Goal: Transaction & Acquisition: Download file/media

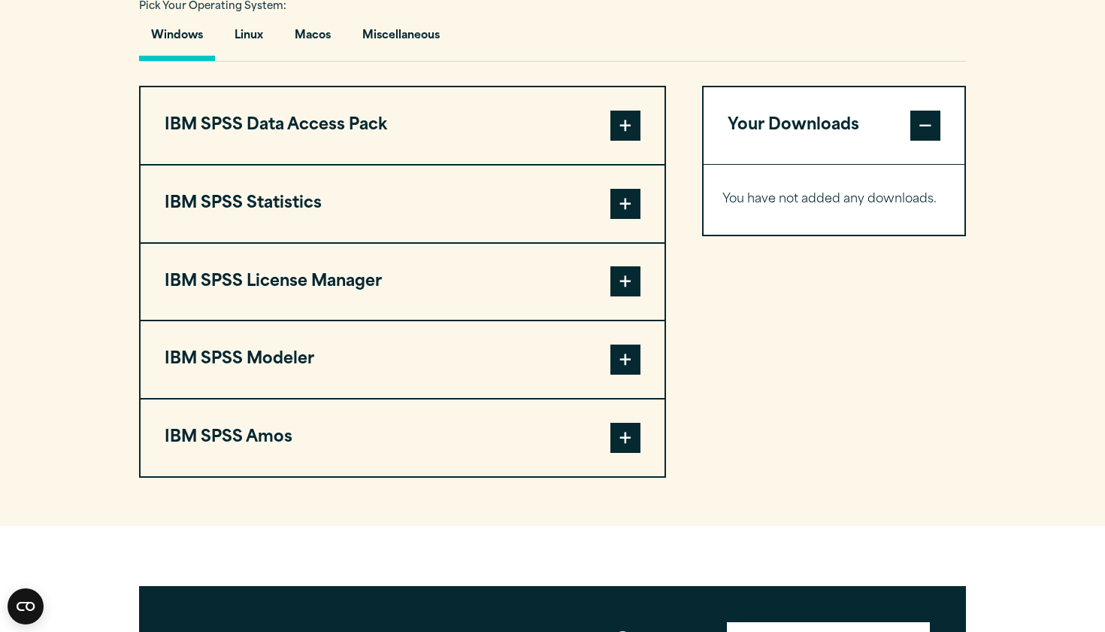
scroll to position [1134, 0]
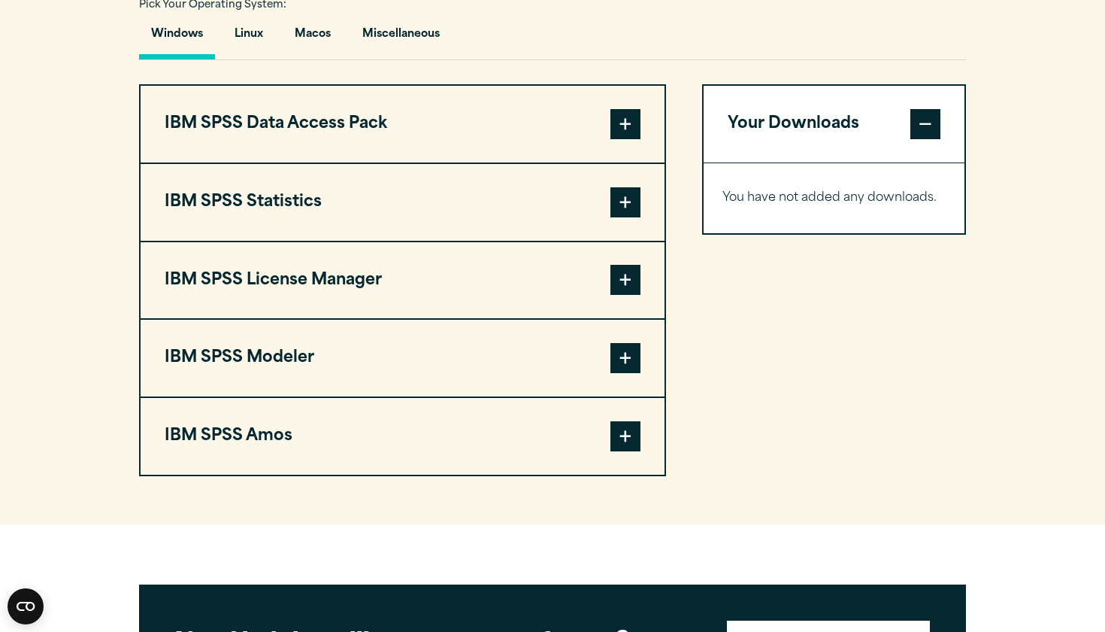
click at [623, 217] on span at bounding box center [626, 202] width 30 height 30
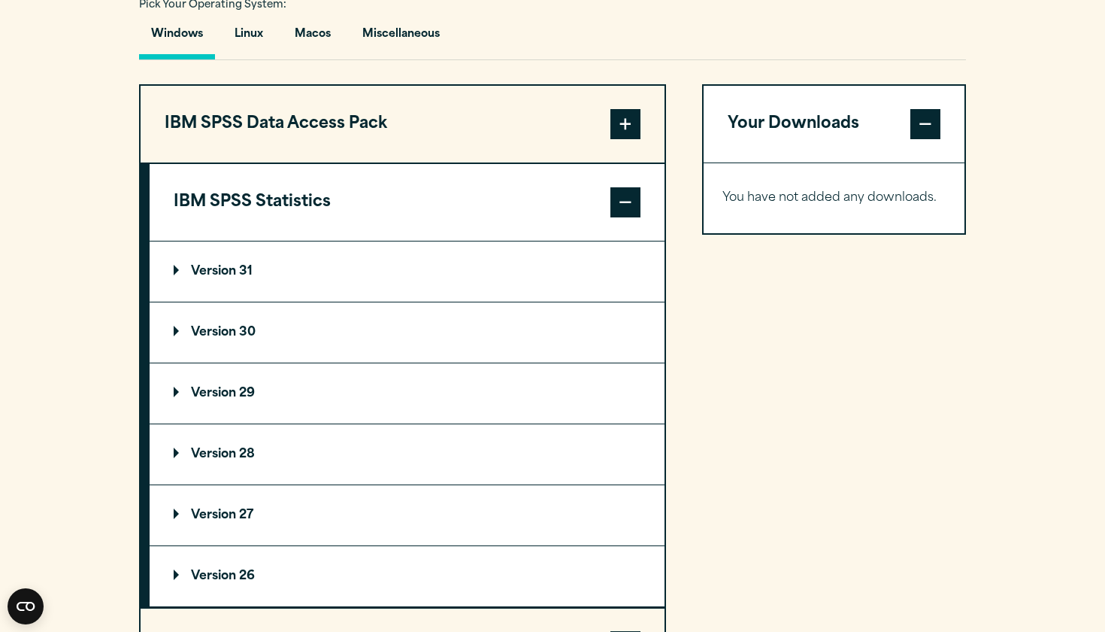
click at [314, 265] on summary "Version 31" at bounding box center [407, 271] width 515 height 60
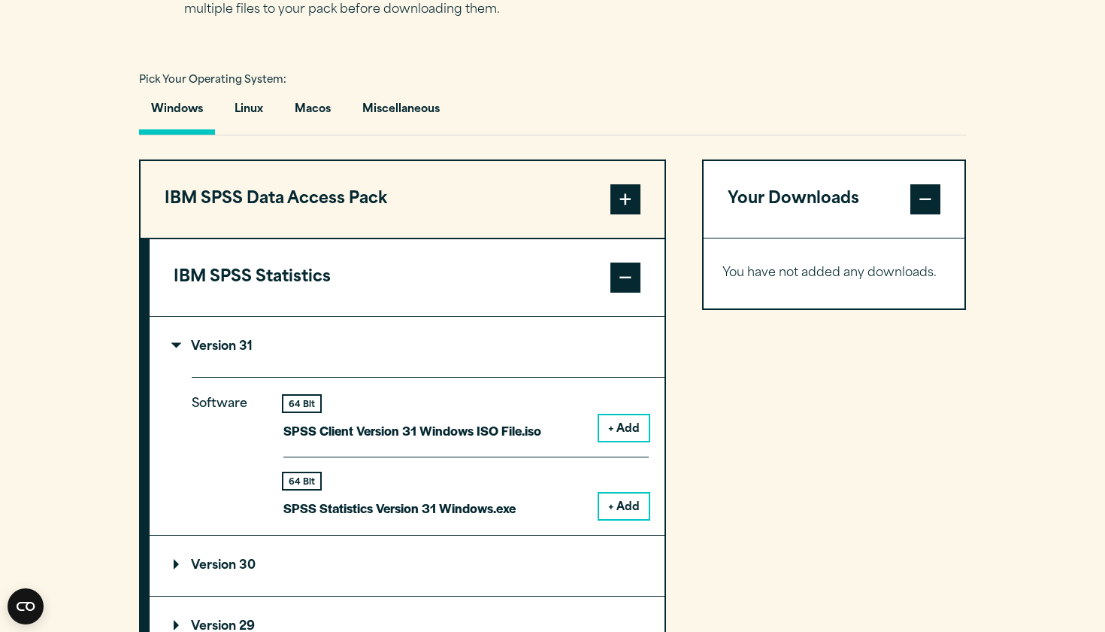
scroll to position [1047, 0]
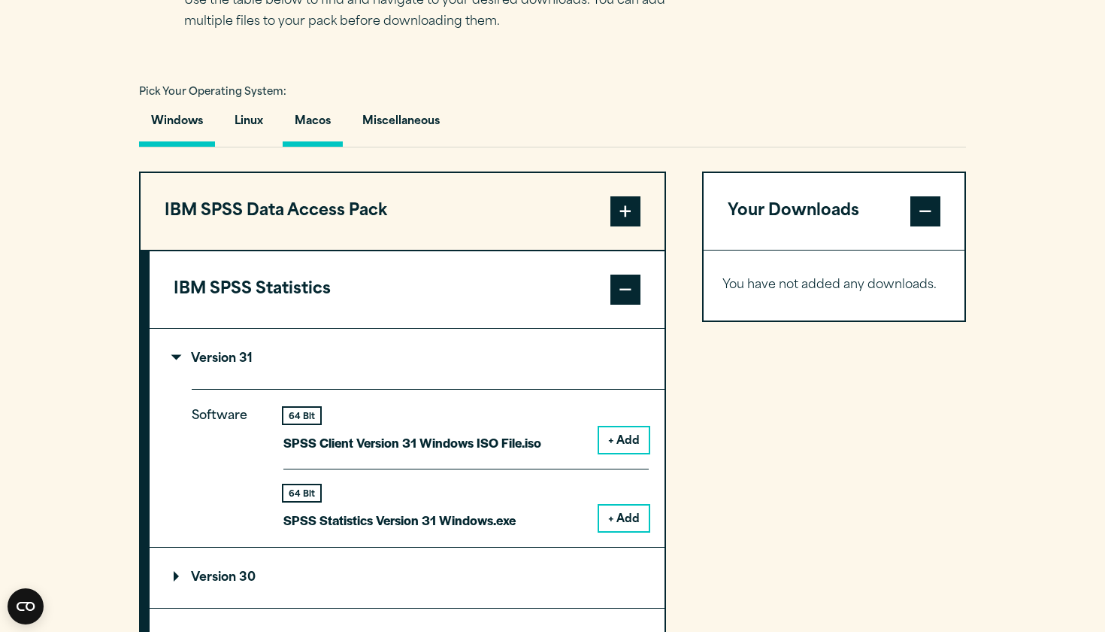
click at [314, 118] on button "Macos" at bounding box center [313, 125] width 60 height 43
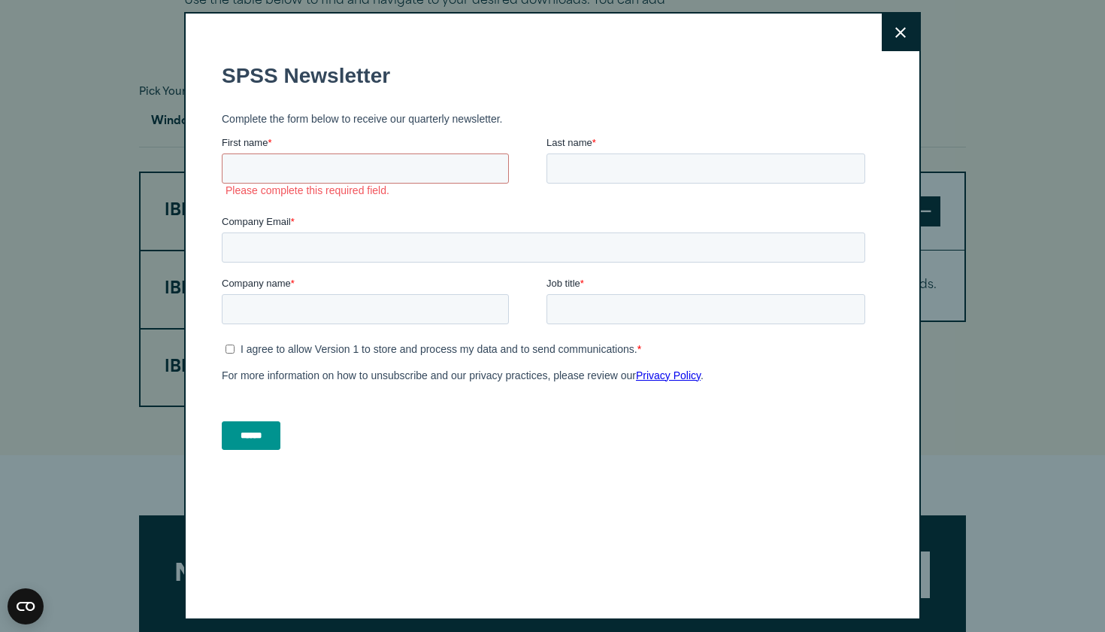
click at [891, 42] on button "Close" at bounding box center [901, 33] width 38 height 38
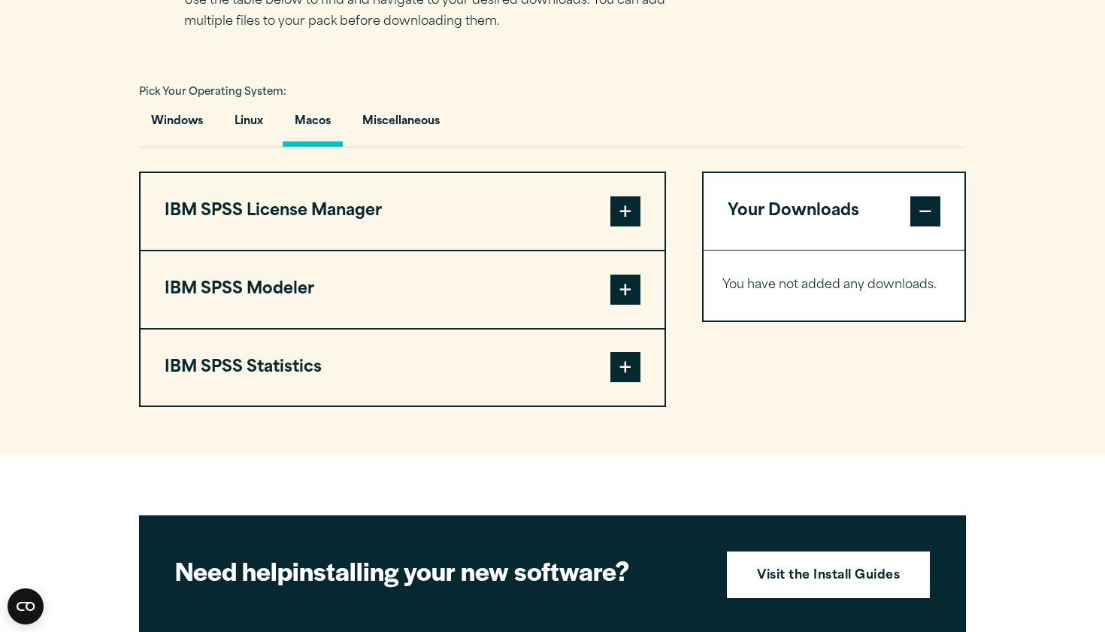
click at [618, 216] on span at bounding box center [626, 211] width 30 height 30
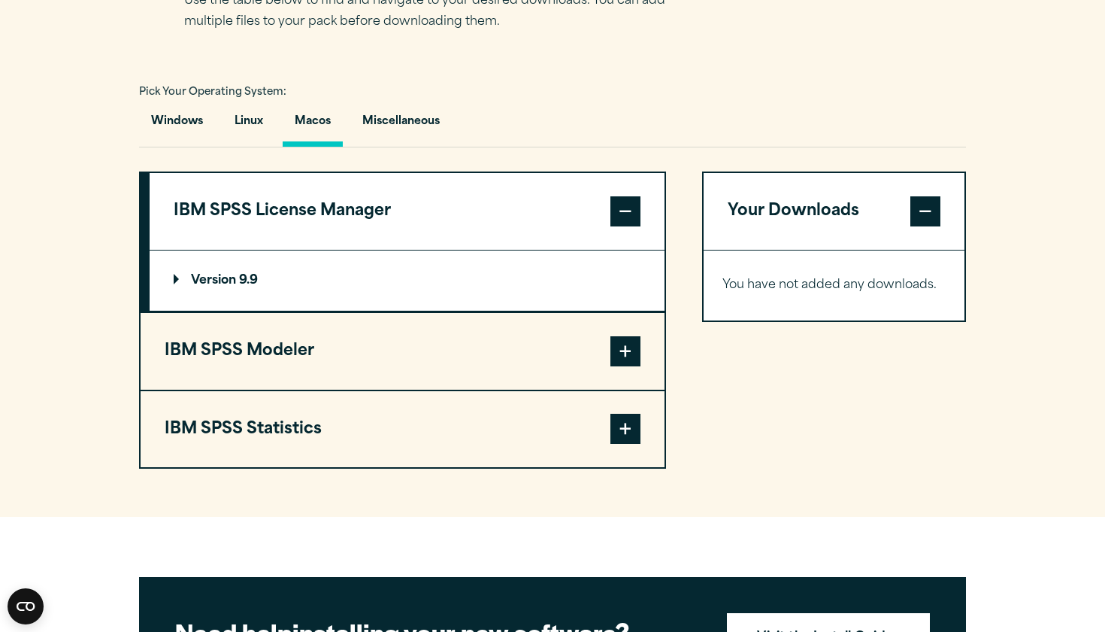
click at [618, 217] on span at bounding box center [626, 211] width 30 height 30
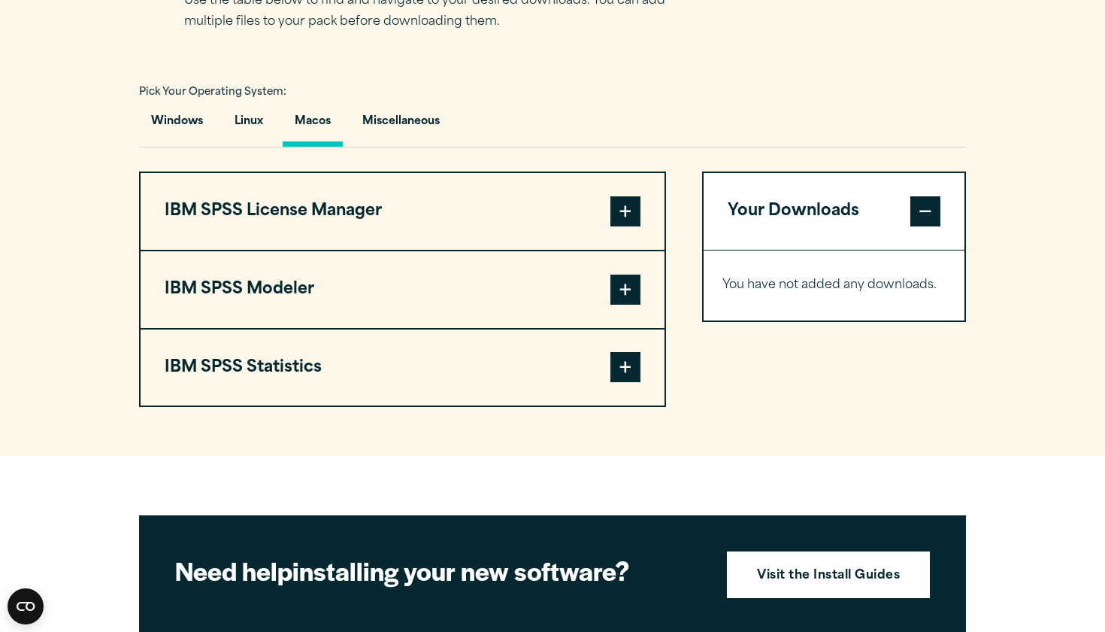
click at [327, 126] on button "Macos" at bounding box center [313, 125] width 60 height 43
click at [603, 360] on button "IBM SPSS Statistics" at bounding box center [403, 367] width 524 height 77
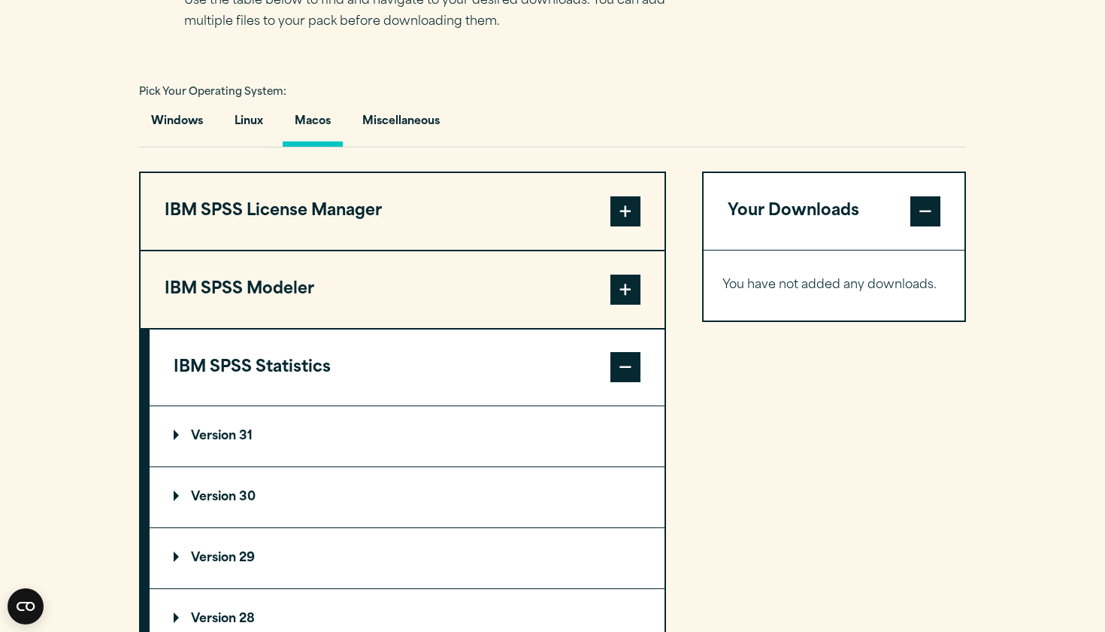
click at [508, 437] on summary "Version 31" at bounding box center [407, 436] width 515 height 60
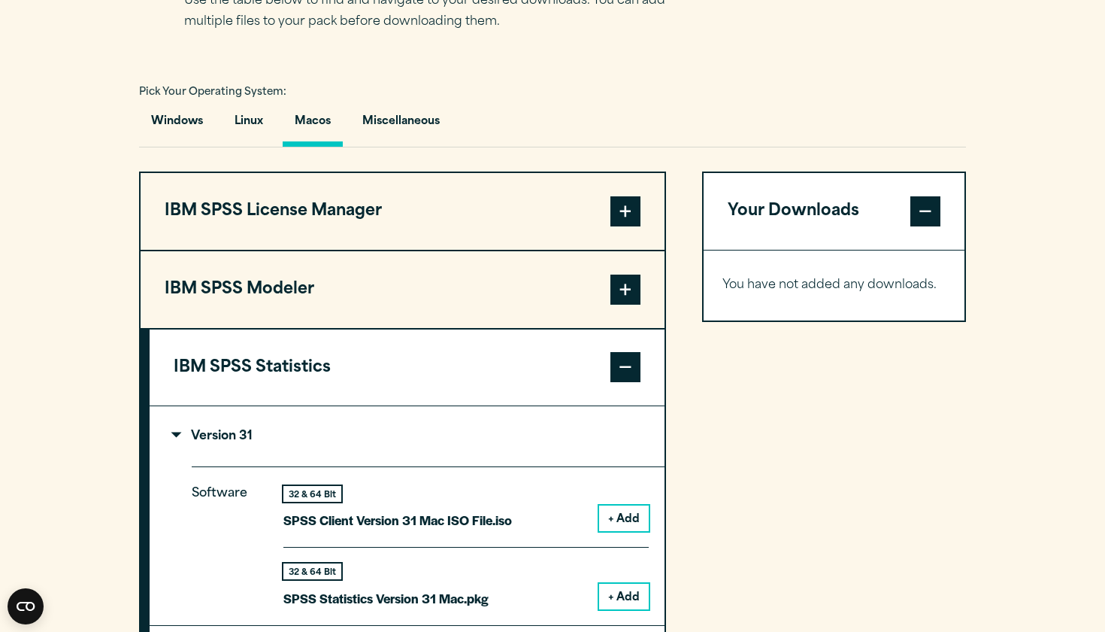
click at [614, 514] on button "+ Add" at bounding box center [624, 518] width 50 height 26
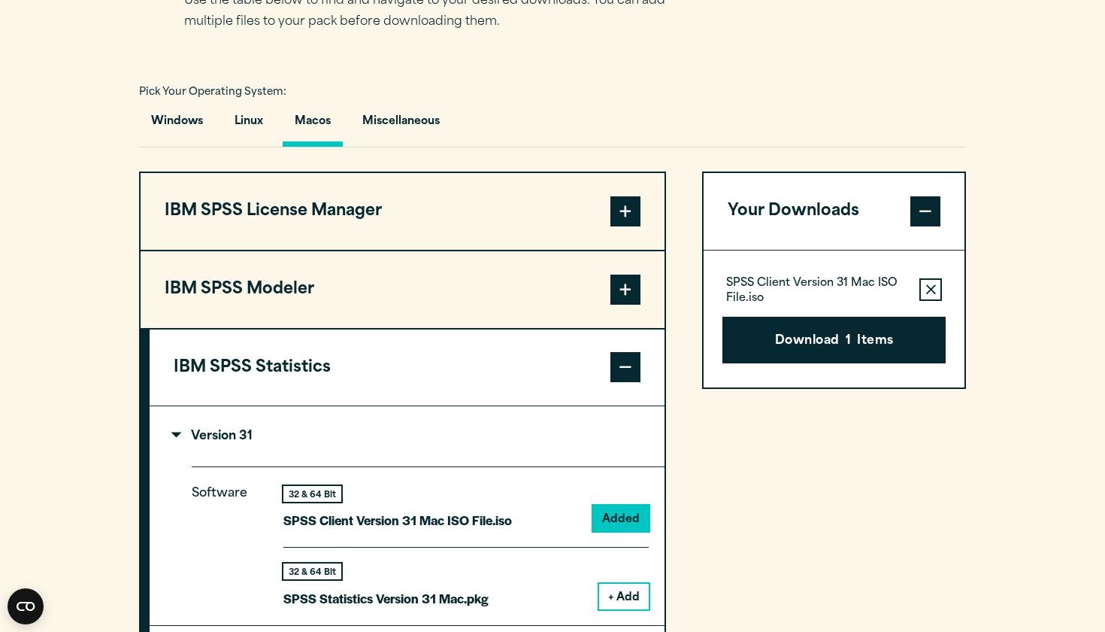
click at [611, 361] on span at bounding box center [626, 367] width 30 height 30
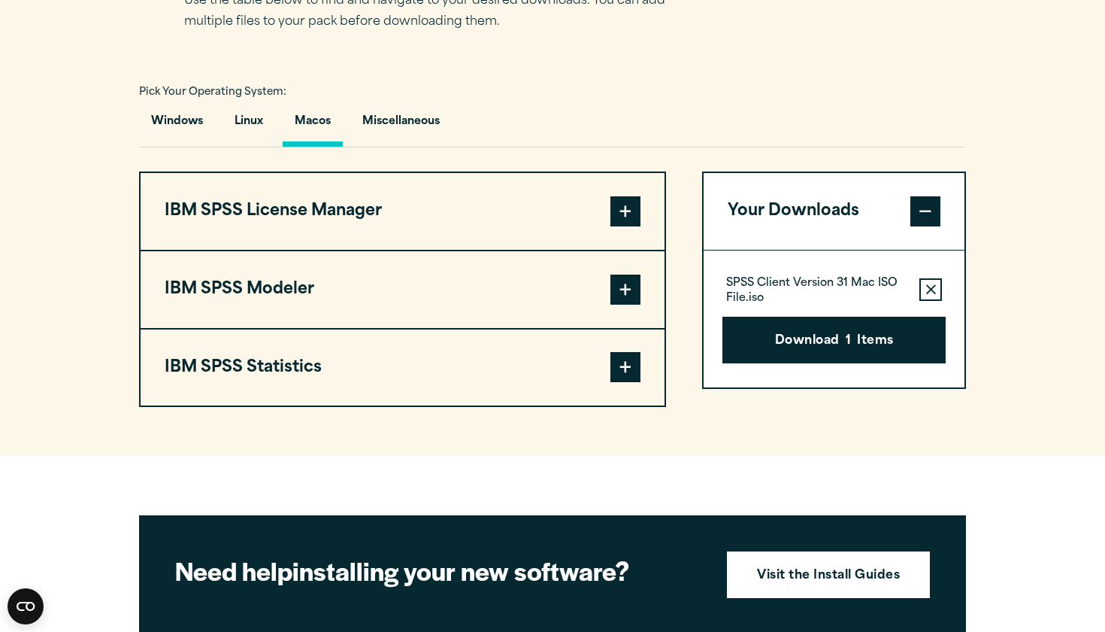
click at [624, 382] on span at bounding box center [626, 367] width 30 height 30
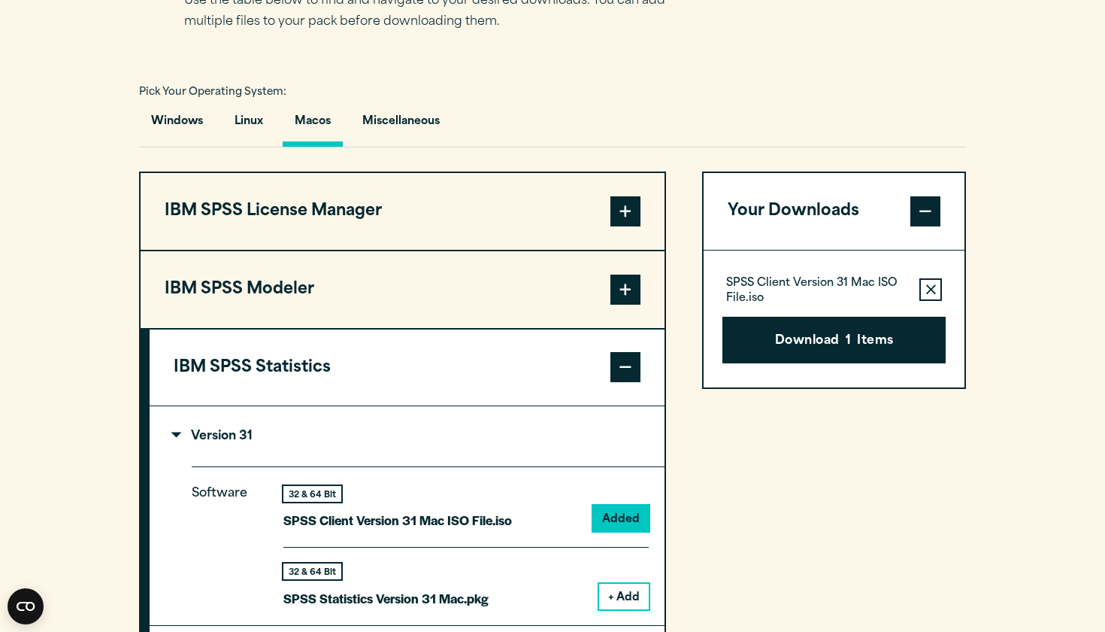
click at [259, 427] on summary "Version 31" at bounding box center [407, 436] width 515 height 60
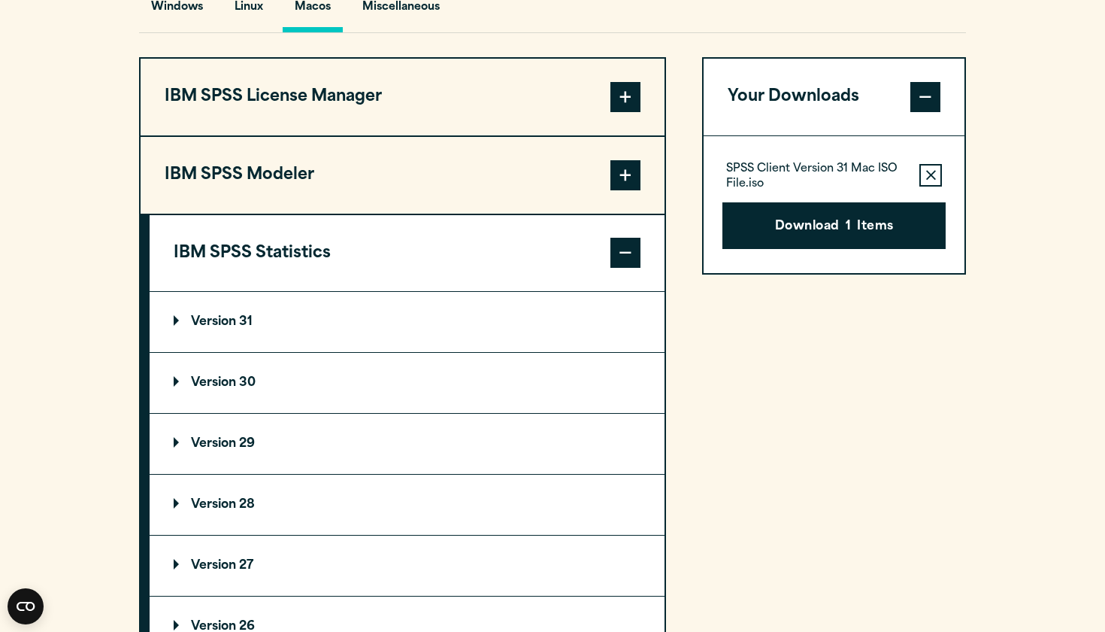
scroll to position [1166, 0]
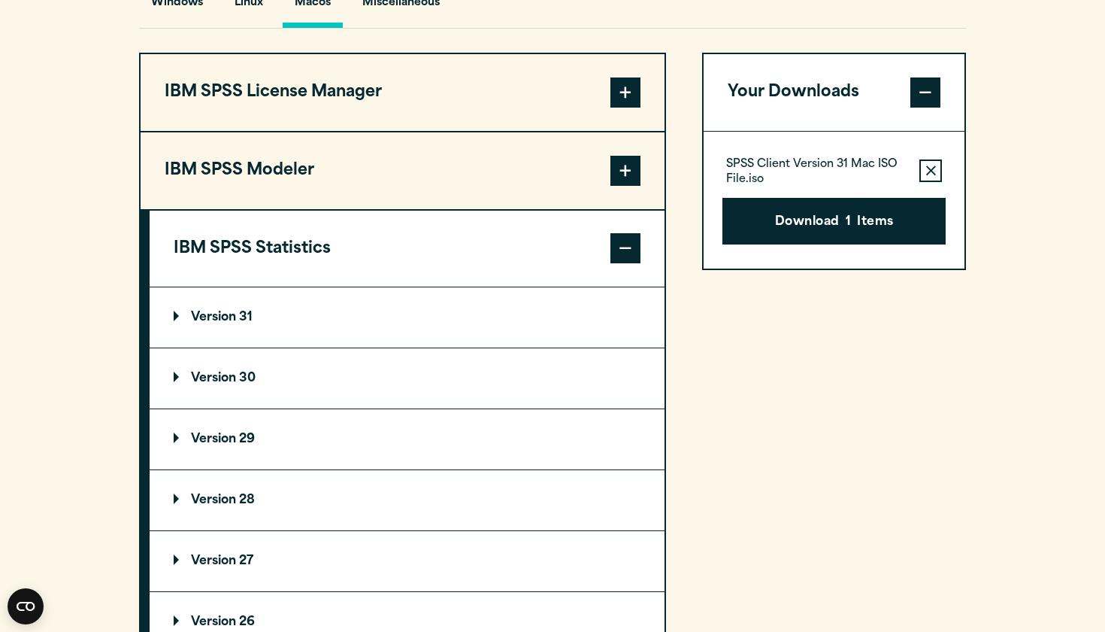
click at [217, 436] on p "Version 29" at bounding box center [214, 439] width 81 height 12
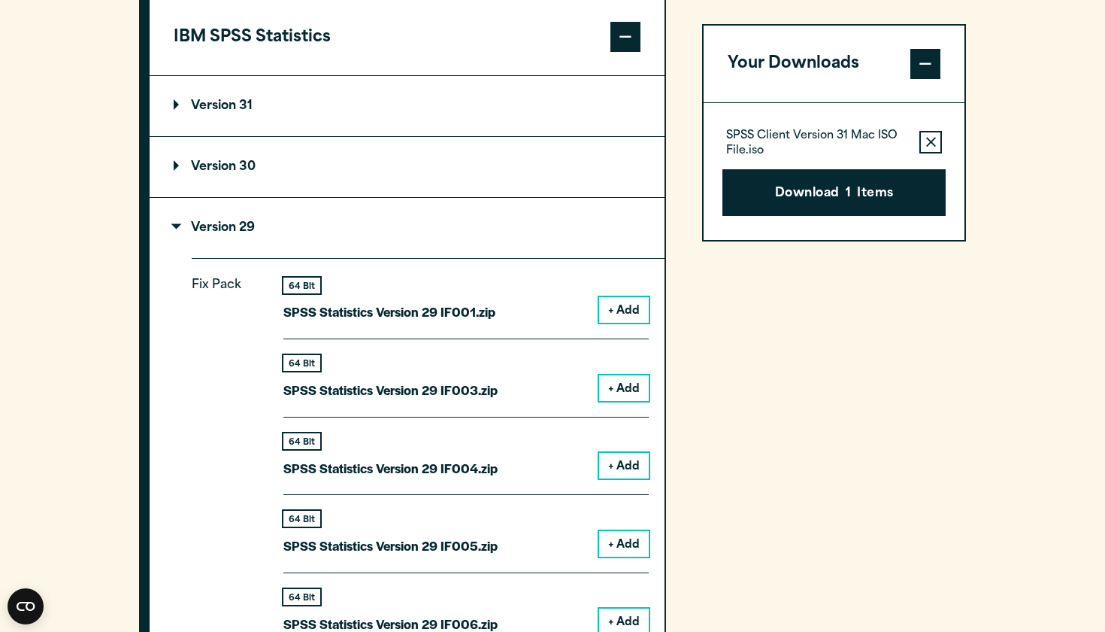
scroll to position [1396, 0]
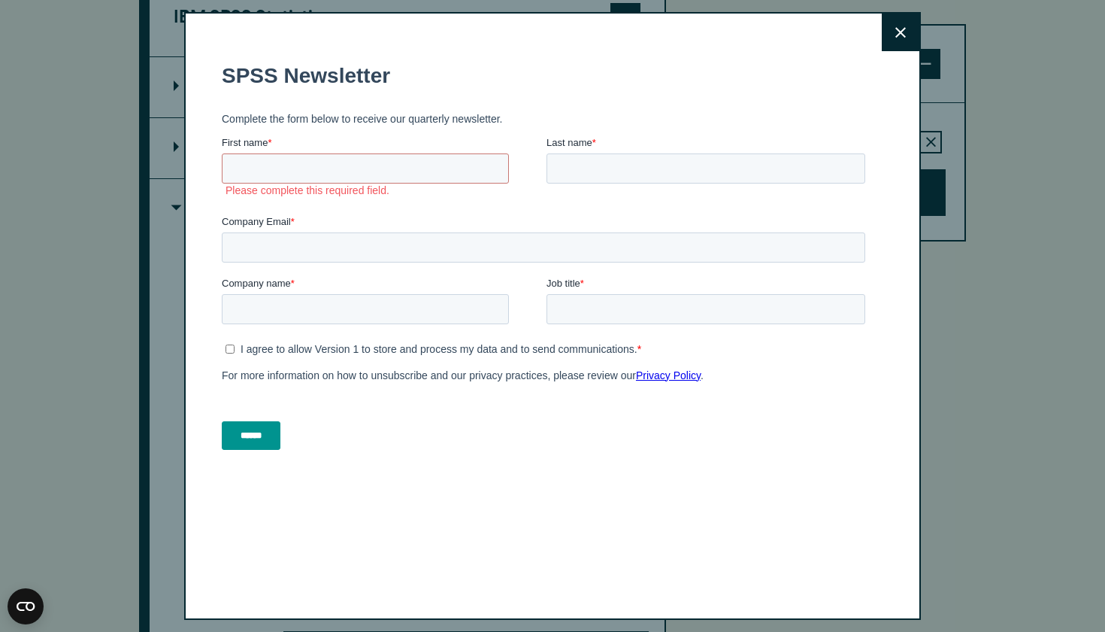
click at [907, 26] on button "Close" at bounding box center [901, 33] width 38 height 38
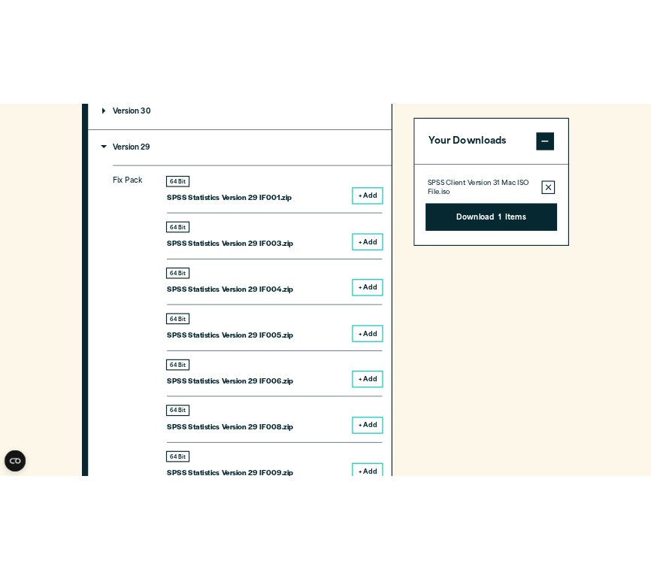
scroll to position [1507, 0]
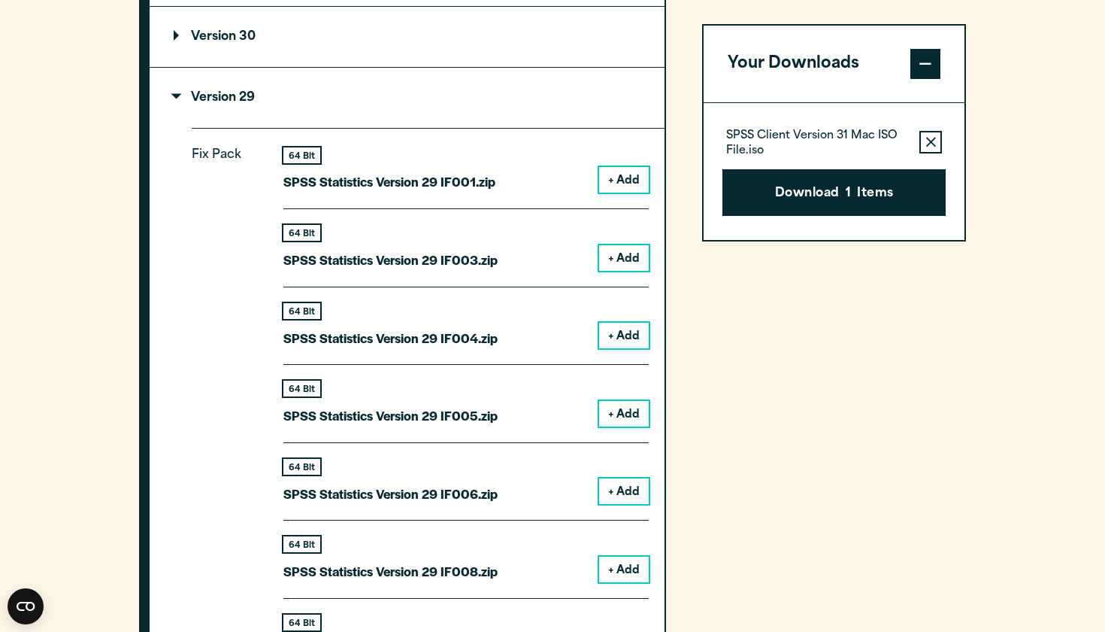
click at [620, 177] on button "+ Add" at bounding box center [624, 180] width 50 height 26
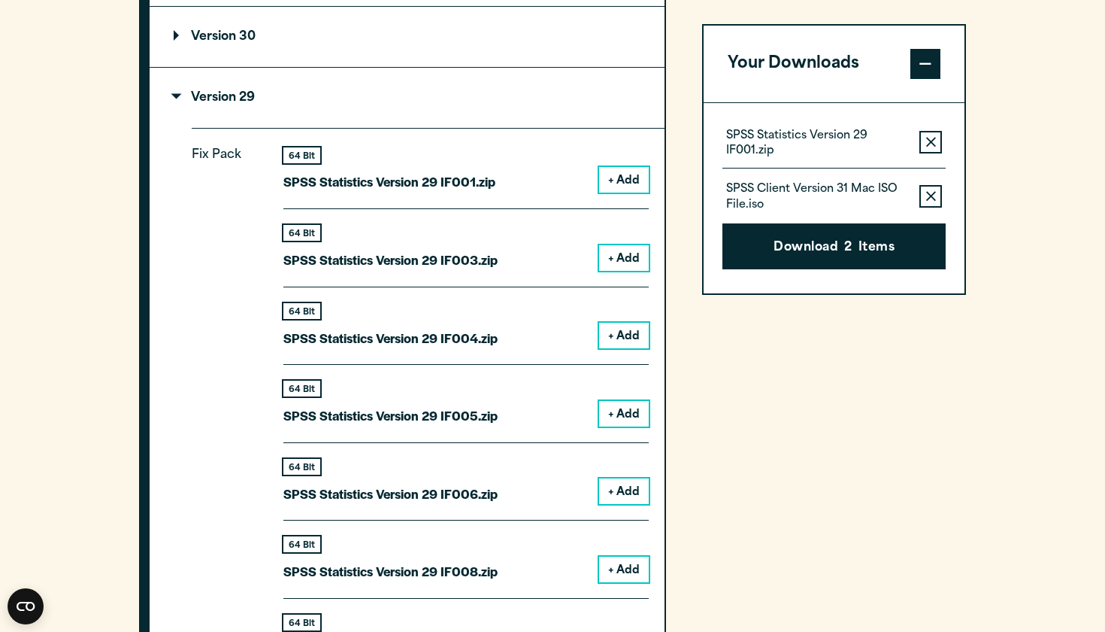
click at [932, 142] on icon "button" at bounding box center [931, 142] width 10 height 10
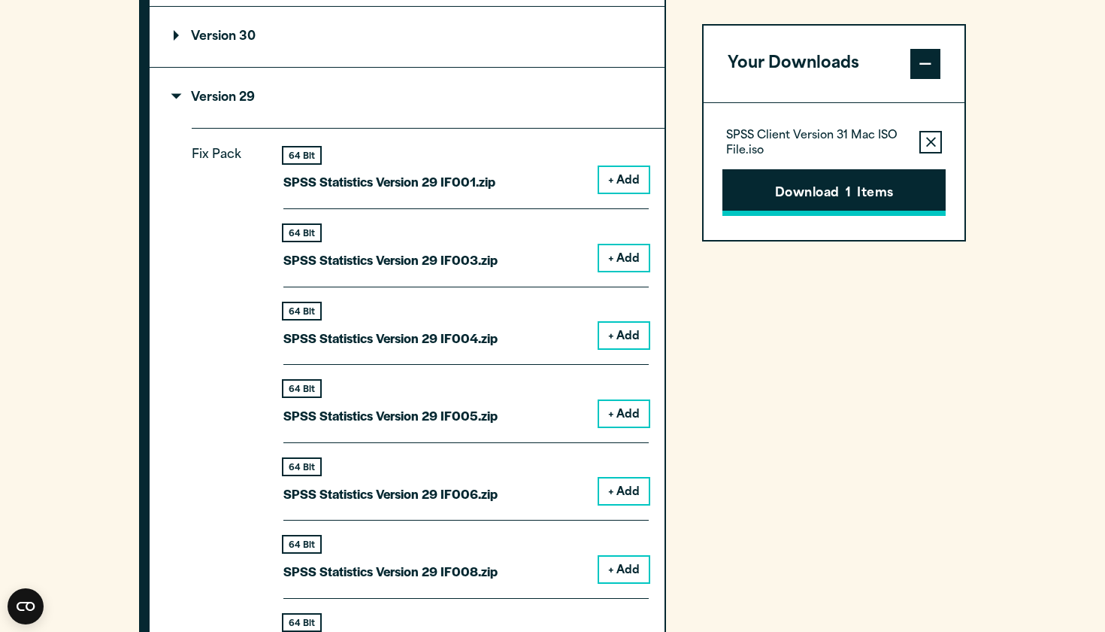
click at [859, 185] on button "Download 1 Items" at bounding box center [834, 192] width 223 height 47
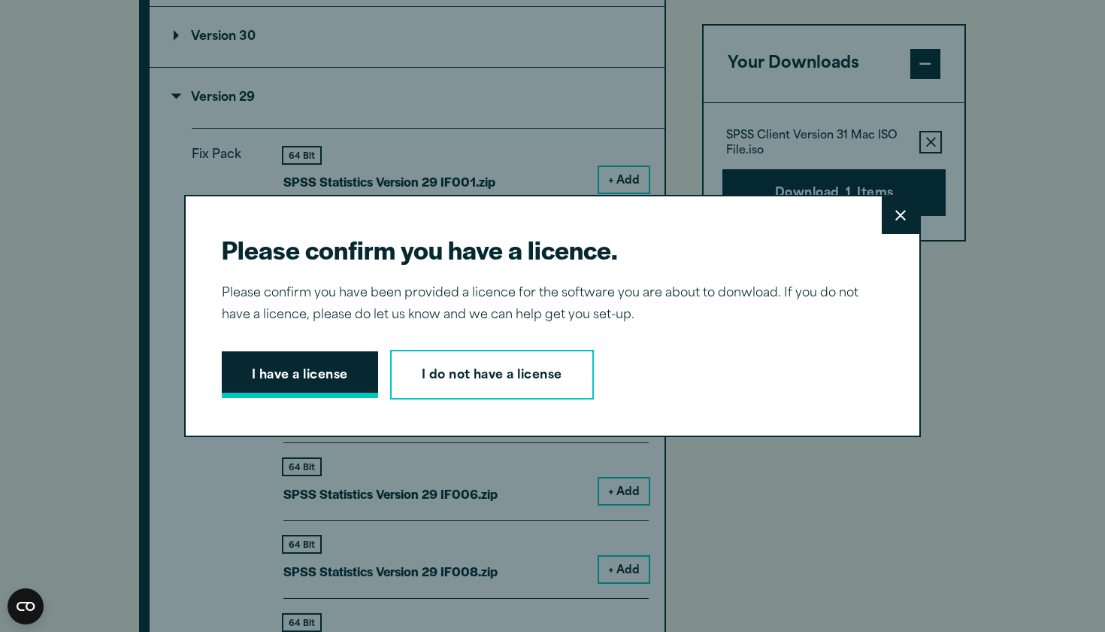
click at [296, 365] on button "I have a license" at bounding box center [300, 374] width 156 height 47
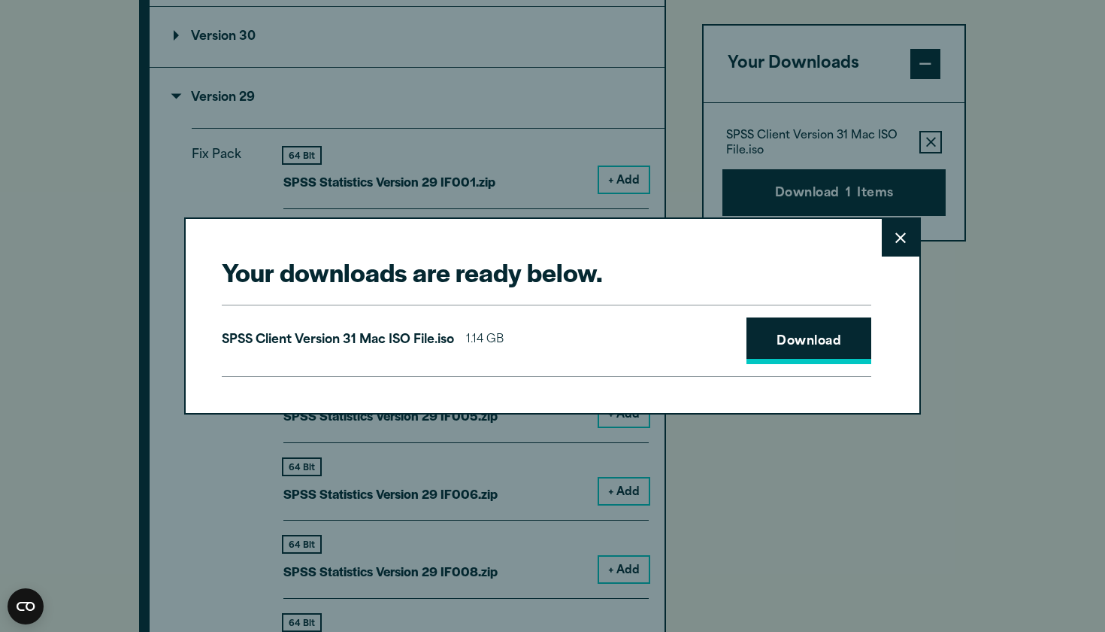
click at [784, 341] on link "Download" at bounding box center [809, 340] width 125 height 47
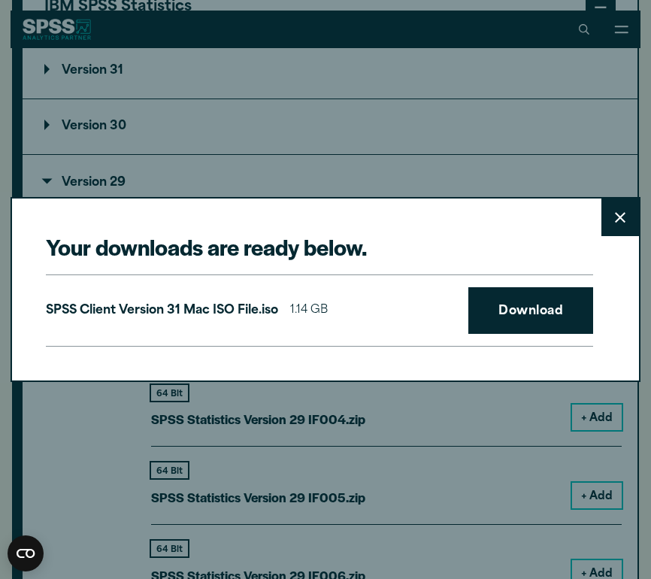
click at [608, 226] on button "Close" at bounding box center [621, 218] width 38 height 38
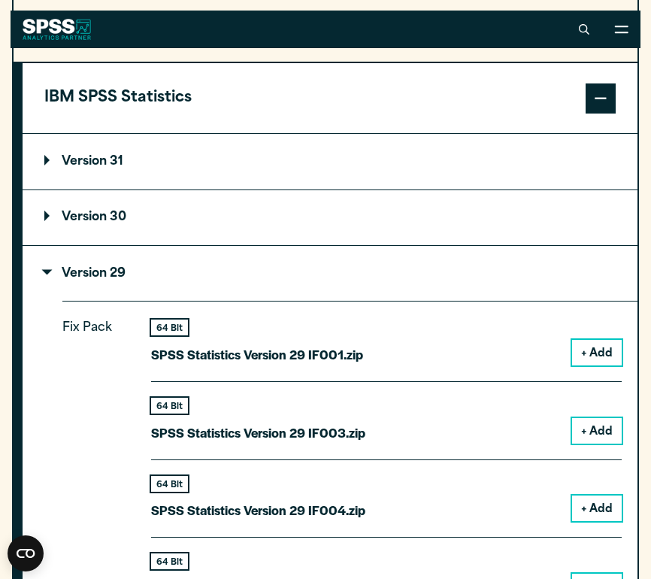
scroll to position [1400, 0]
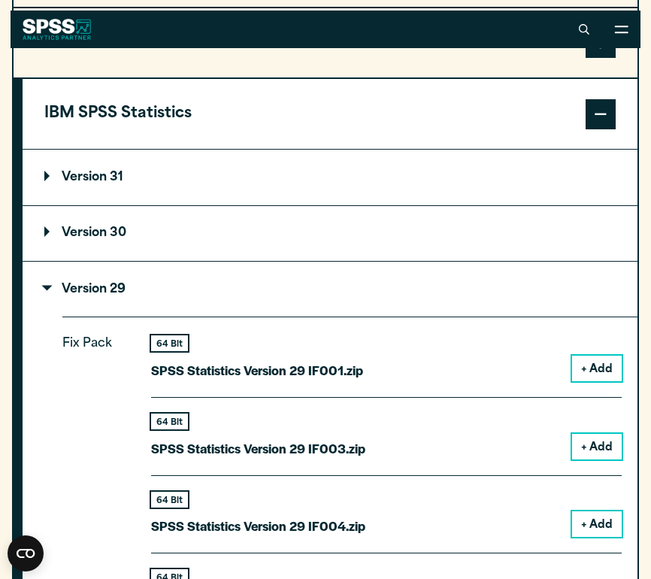
click at [245, 185] on summary "Version 31" at bounding box center [330, 177] width 615 height 55
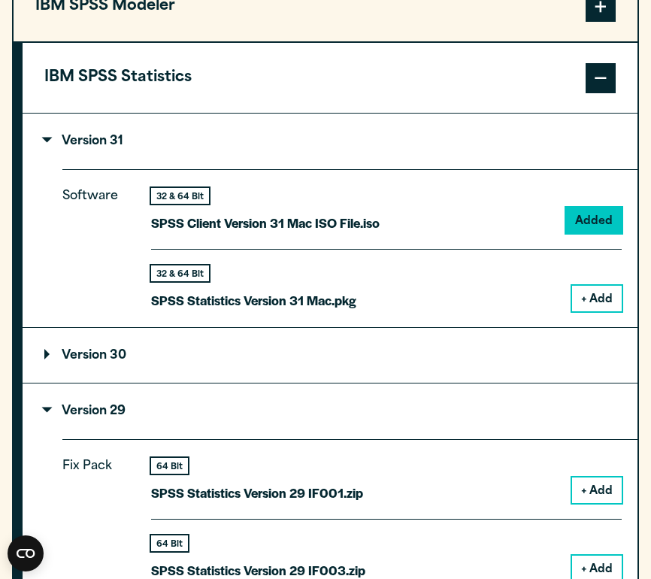
scroll to position [1440, 0]
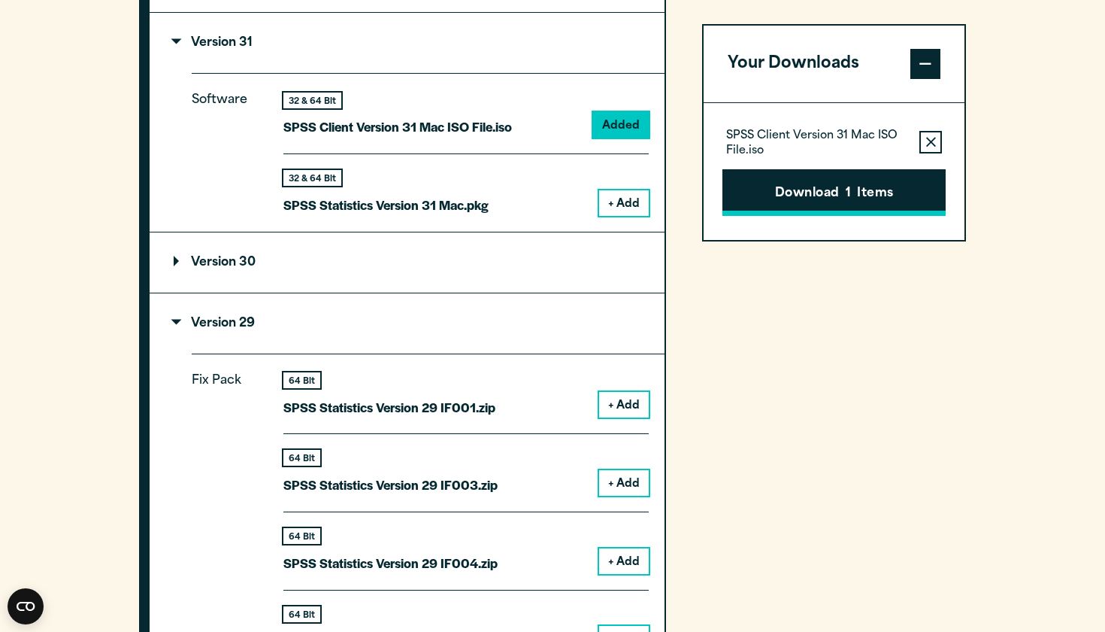
click at [835, 202] on button "Download 1 Items" at bounding box center [834, 192] width 223 height 47
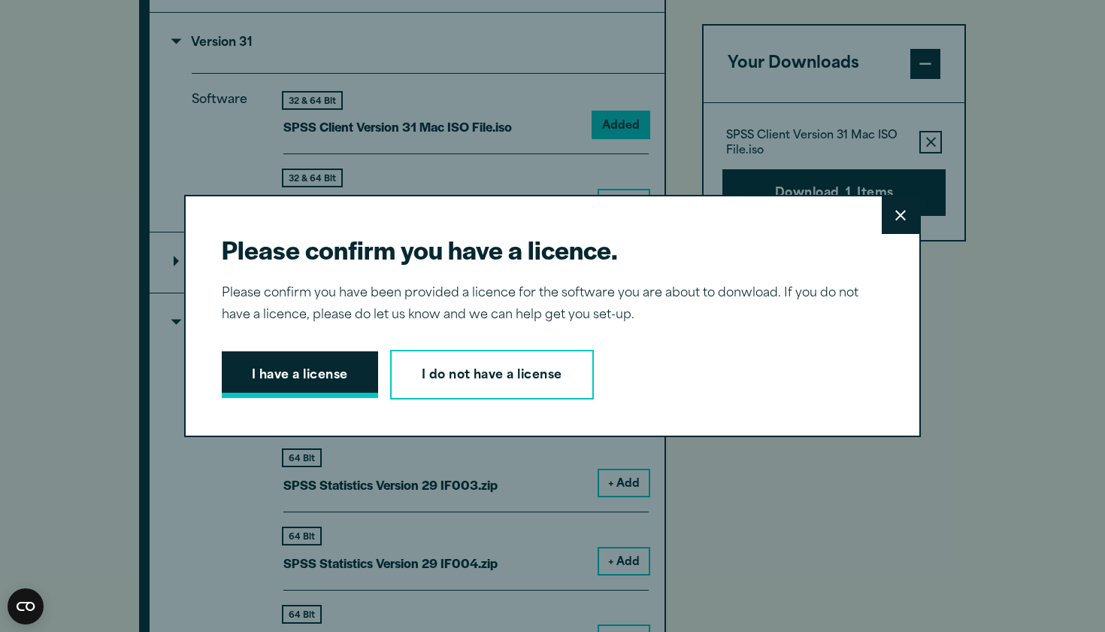
click at [337, 365] on button "I have a license" at bounding box center [300, 374] width 156 height 47
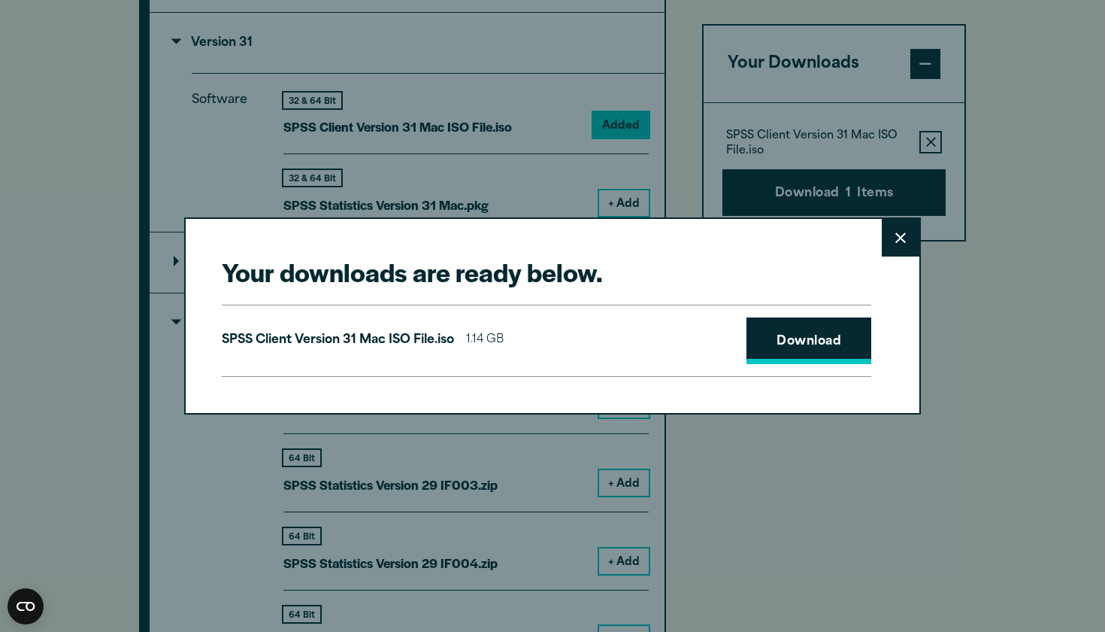
click at [779, 342] on link "Download" at bounding box center [809, 340] width 125 height 47
